Goal: Information Seeking & Learning: Learn about a topic

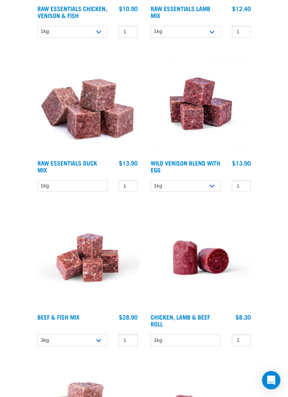
scroll to position [1649, 0]
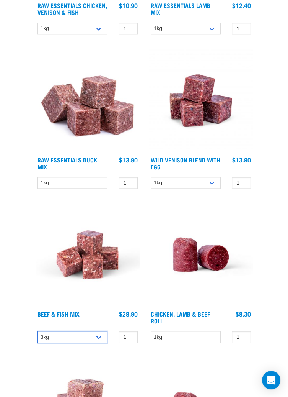
click at [97, 338] on select "3kg Bulk (10kg)" at bounding box center [73, 337] width 70 height 12
click at [100, 335] on select "3kg Bulk (10kg)" at bounding box center [73, 337] width 70 height 12
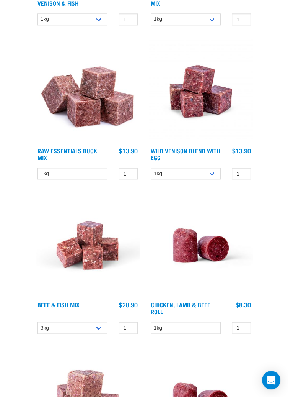
scroll to position [1686, 0]
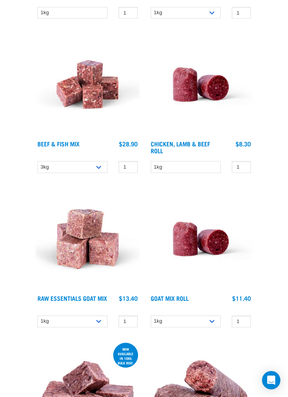
scroll to position [1818, 0]
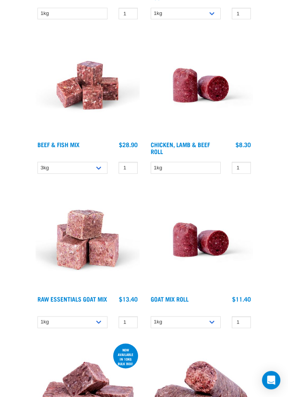
click at [83, 297] on link "Raw Essentials Goat Mix" at bounding box center [73, 298] width 70 height 3
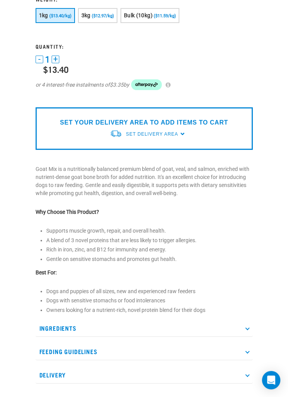
scroll to position [221, 0]
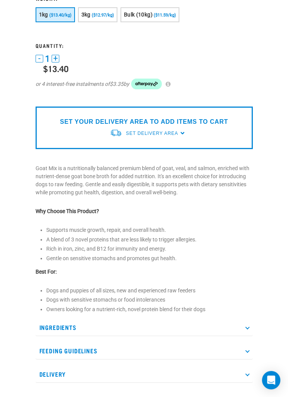
click at [248, 323] on p "Ingredients" at bounding box center [144, 327] width 217 height 17
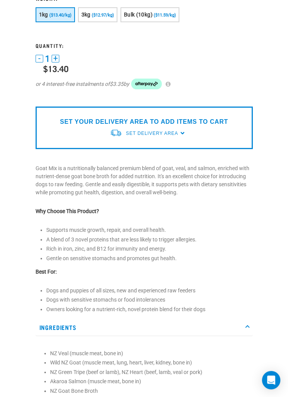
scroll to position [258, 0]
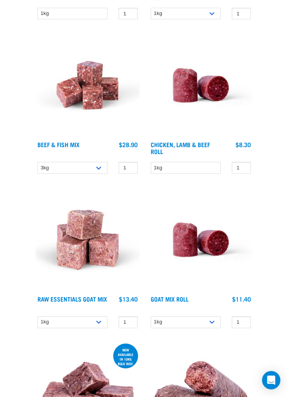
click at [72, 144] on link "Beef & Fish Mix" at bounding box center [59, 143] width 42 height 3
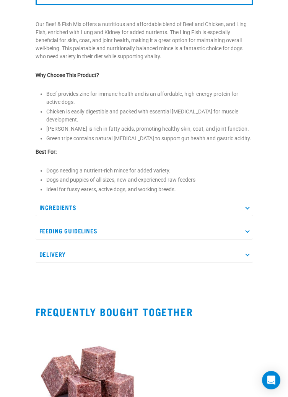
scroll to position [280, 0]
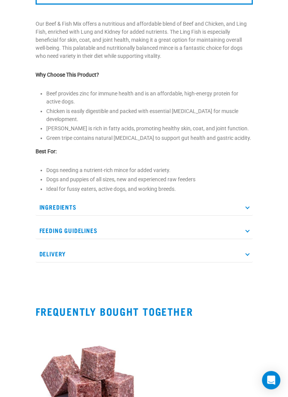
click at [244, 208] on p "Ingredients" at bounding box center [144, 206] width 217 height 17
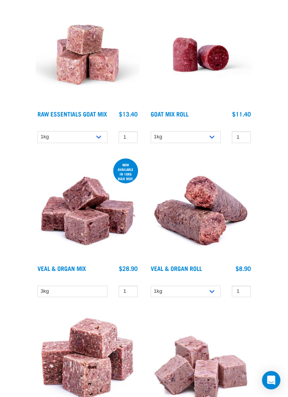
scroll to position [2006, 0]
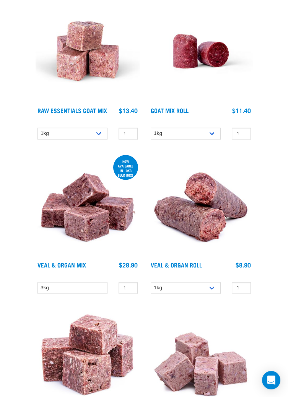
click at [91, 224] on img at bounding box center [88, 205] width 104 height 104
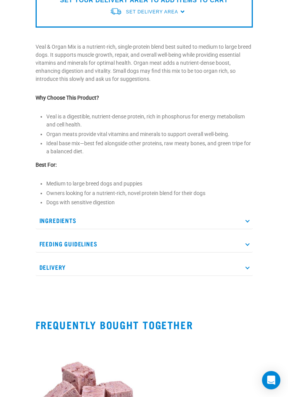
scroll to position [258, 0]
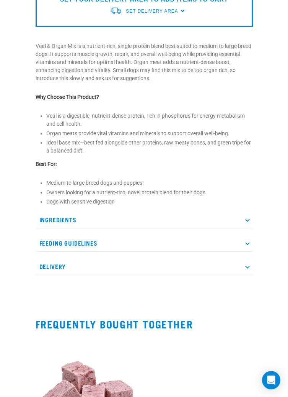
click at [243, 219] on p "Ingredients" at bounding box center [144, 219] width 217 height 17
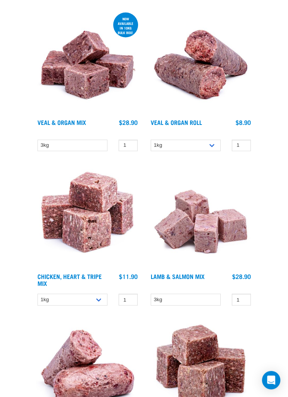
scroll to position [2150, 0]
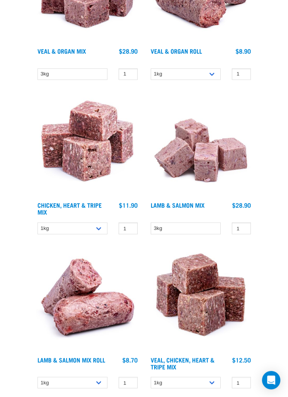
click at [191, 203] on link "Lamb & Salmon Mix" at bounding box center [178, 204] width 54 height 3
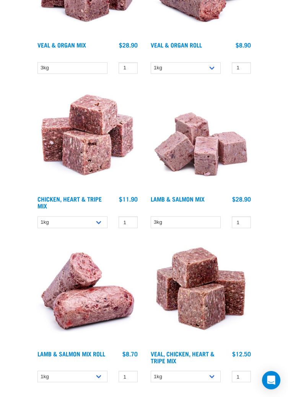
scroll to position [2257, 0]
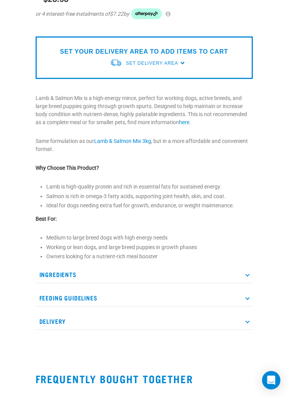
scroll to position [214, 0]
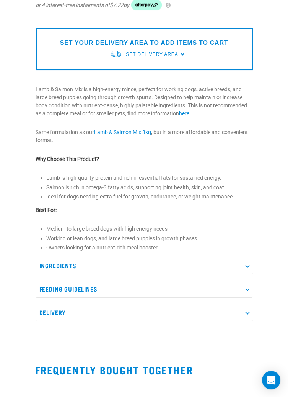
click at [245, 263] on p "Ingredients" at bounding box center [144, 265] width 217 height 17
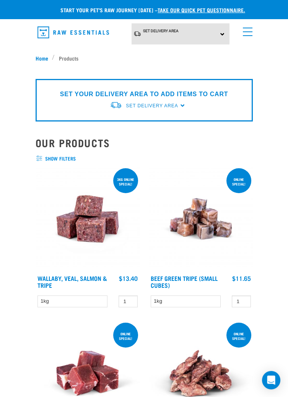
click at [67, 158] on span "show filters" at bounding box center [144, 159] width 217 height 8
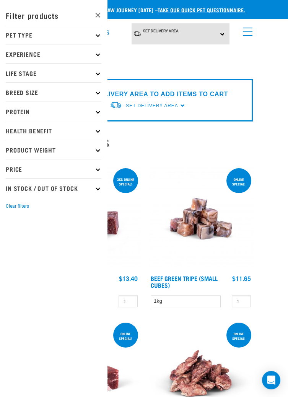
click at [98, 111] on icon at bounding box center [98, 111] width 4 height 4
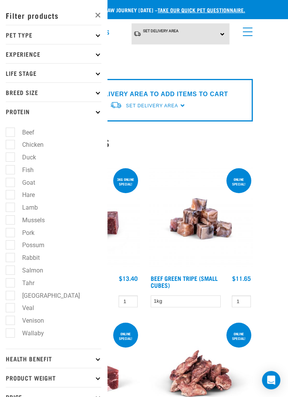
click at [15, 129] on label "Beef" at bounding box center [24, 132] width 28 height 10
click at [11, 129] on input "Beef" at bounding box center [8, 130] width 5 height 5
checkbox input "true"
click at [10, 160] on label "Duck" at bounding box center [24, 157] width 29 height 10
click at [8, 158] on input "Duck" at bounding box center [8, 156] width 5 height 5
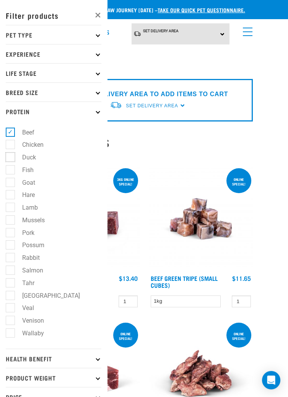
checkbox input "true"
click at [10, 169] on label "Fish" at bounding box center [23, 170] width 27 height 10
click at [9, 169] on input "Fish" at bounding box center [8, 168] width 5 height 5
checkbox input "true"
click at [10, 181] on label "Goat" at bounding box center [24, 183] width 28 height 10
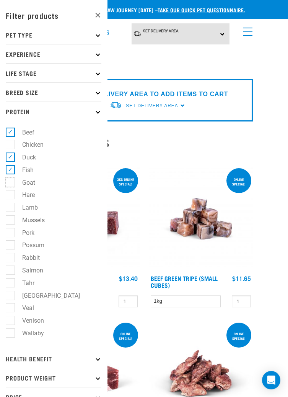
click at [8, 181] on input "Goat" at bounding box center [8, 180] width 5 height 5
checkbox input "true"
click at [10, 197] on label "Hare" at bounding box center [24, 195] width 28 height 10
click at [10, 196] on input "Hare" at bounding box center [8, 193] width 5 height 5
checkbox input "true"
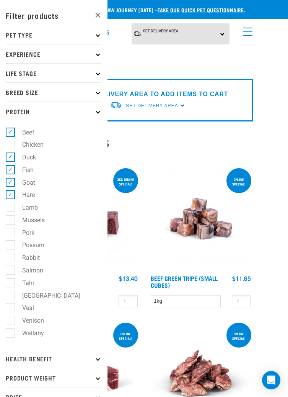
click at [10, 208] on label "Lamb" at bounding box center [25, 208] width 31 height 10
click at [9, 208] on input "Lamb" at bounding box center [8, 206] width 5 height 5
checkbox input "true"
click at [10, 218] on label "Mussels" at bounding box center [29, 220] width 38 height 10
click at [9, 218] on input "Mussels" at bounding box center [8, 218] width 5 height 5
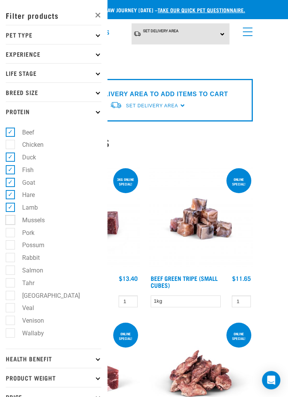
checkbox input "true"
click at [10, 232] on label "Pork" at bounding box center [24, 233] width 28 height 10
click at [7, 232] on input "Pork" at bounding box center [8, 231] width 5 height 5
checkbox input "true"
click at [10, 246] on label "Possum" at bounding box center [29, 245] width 38 height 10
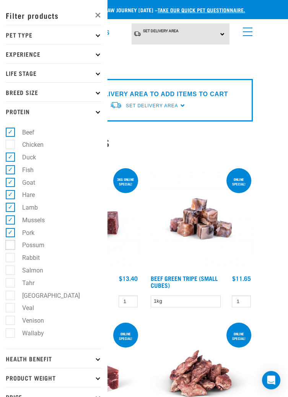
click at [8, 246] on input "Possum" at bounding box center [8, 243] width 5 height 5
checkbox input "true"
click at [10, 259] on label "Rabbit" at bounding box center [26, 258] width 33 height 10
click at [8, 259] on input "Rabbit" at bounding box center [8, 256] width 5 height 5
checkbox input "true"
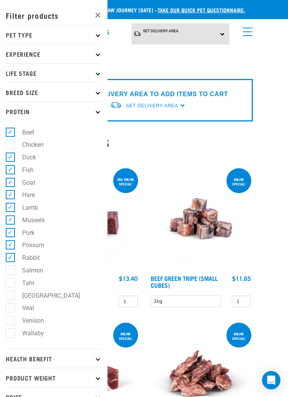
click at [10, 270] on label "Salmon" at bounding box center [28, 270] width 36 height 10
click at [10, 270] on input "Salmon" at bounding box center [8, 268] width 5 height 5
checkbox input "true"
click at [13, 281] on label "Tahr" at bounding box center [24, 283] width 28 height 10
click at [11, 281] on input "Tahr" at bounding box center [8, 281] width 5 height 5
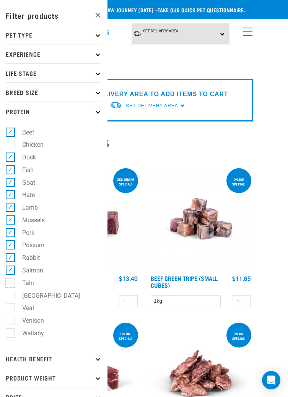
checkbox input "true"
click at [10, 309] on label "Veal" at bounding box center [23, 308] width 27 height 10
click at [9, 309] on input "Veal" at bounding box center [8, 306] width 5 height 5
checkbox input "true"
click at [10, 321] on label "Venison" at bounding box center [28, 320] width 37 height 10
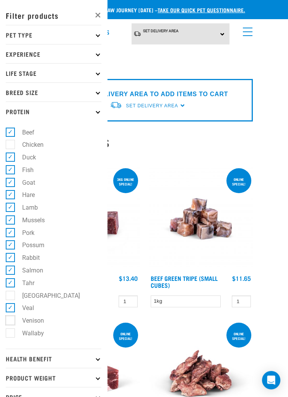
click at [7, 321] on input "Venison" at bounding box center [8, 318] width 5 height 5
checkbox input "true"
click at [10, 336] on label "Wallaby" at bounding box center [28, 333] width 37 height 10
click at [7, 334] on input "Wallaby" at bounding box center [8, 331] width 5 height 5
checkbox input "true"
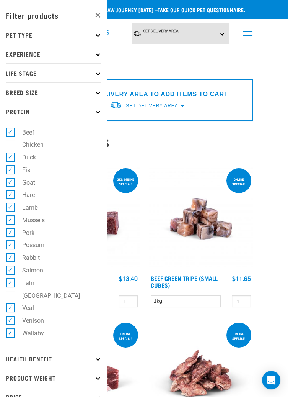
click at [95, 16] on link "×" at bounding box center [93, 14] width 21 height 23
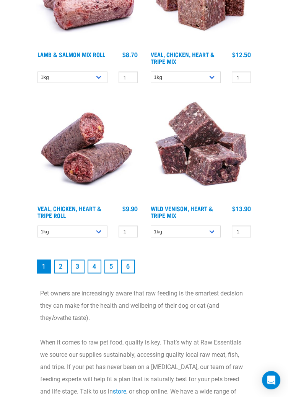
scroll to position [2521, 0]
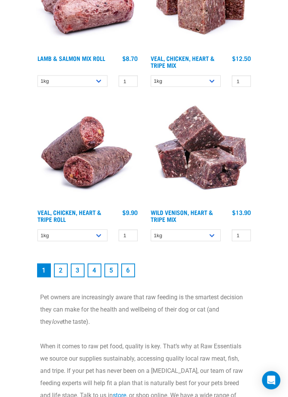
click at [61, 268] on link "2" at bounding box center [61, 270] width 14 height 14
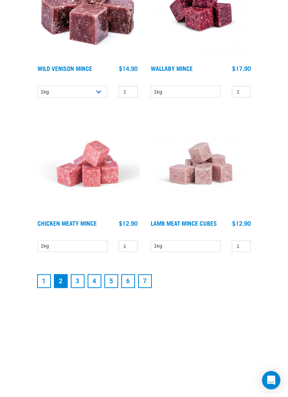
scroll to position [2370, 0]
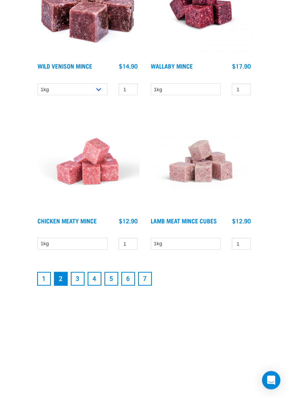
click at [78, 276] on link "3" at bounding box center [78, 278] width 14 height 14
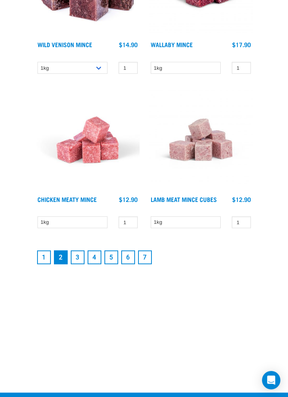
scroll to position [2406, 0]
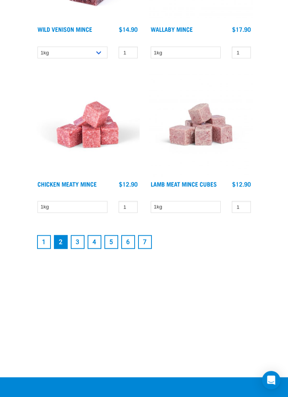
click at [196, 181] on link "Lamb Meat Mince Cubes" at bounding box center [184, 182] width 66 height 3
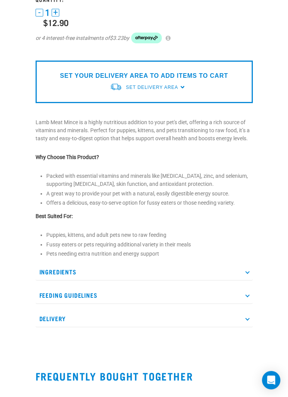
scroll to position [183, 0]
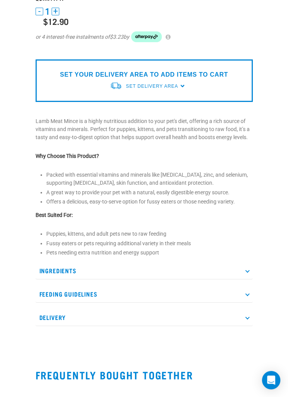
click at [246, 269] on icon at bounding box center [247, 270] width 4 height 4
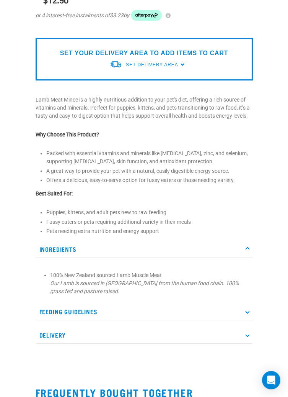
scroll to position [219, 0]
